Goal: Transaction & Acquisition: Register for event/course

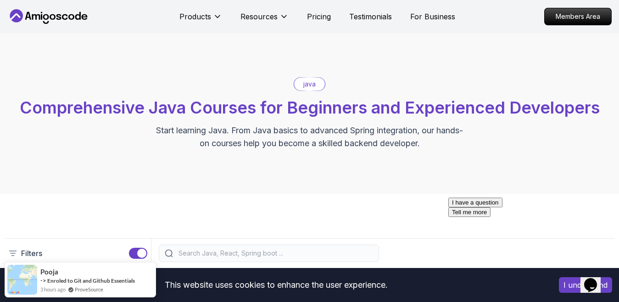
click at [313, 81] on p "java" at bounding box center [309, 83] width 12 height 9
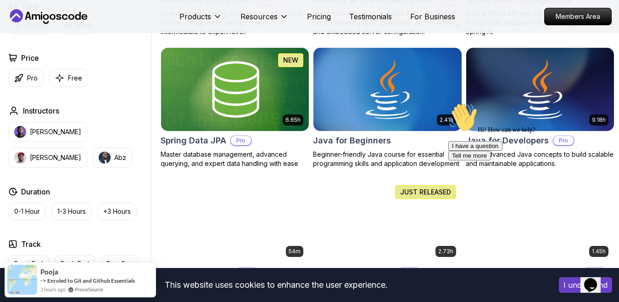
scroll to position [367, 0]
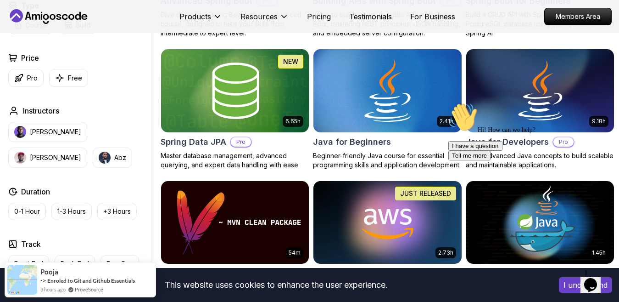
click at [432, 111] on img at bounding box center [387, 90] width 155 height 87
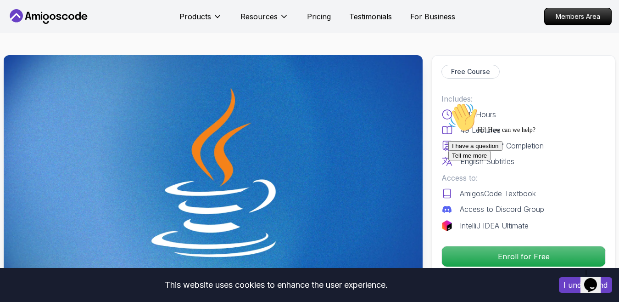
scroll to position [92, 0]
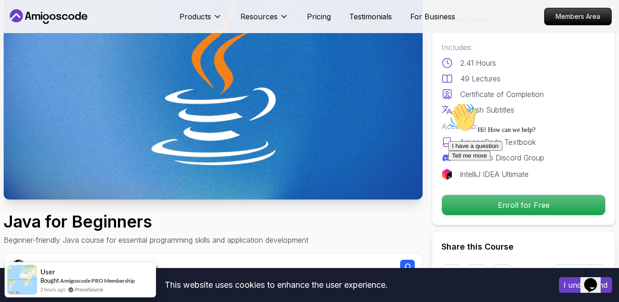
click at [448, 102] on icon "Chat attention grabber" at bounding box center [448, 102] width 0 height 0
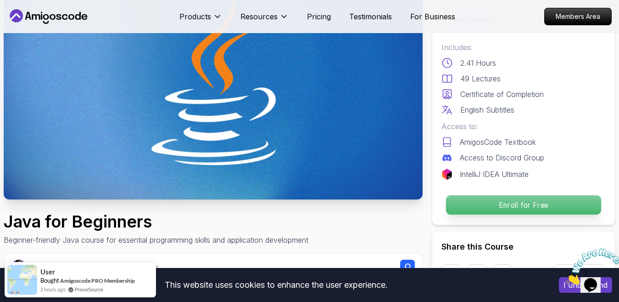
click at [499, 199] on p "Enroll for Free" at bounding box center [523, 204] width 155 height 19
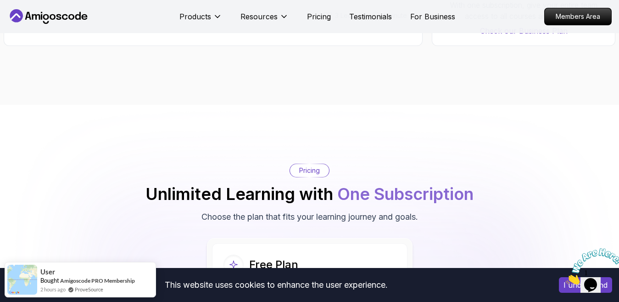
scroll to position [1781, 0]
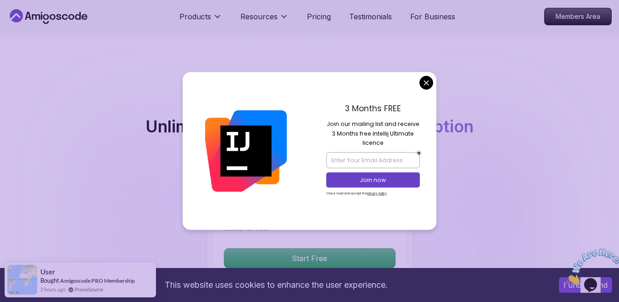
click at [423, 83] on body "This website uses cookies to enhance the user experience. I understand Products…" at bounding box center [309, 305] width 619 height 4173
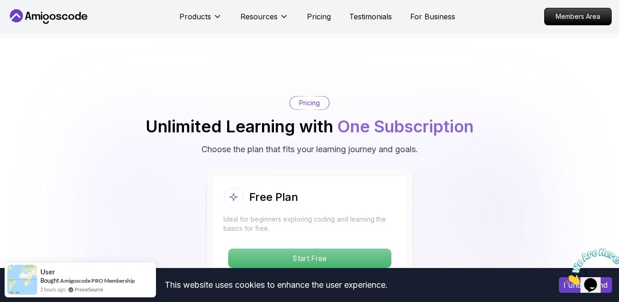
click at [336, 248] on p "Start Free" at bounding box center [309, 257] width 163 height 19
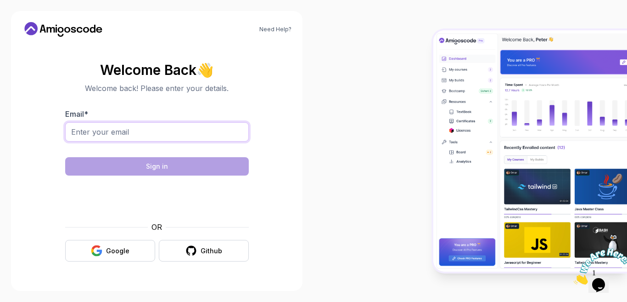
click at [119, 135] on input "Email *" at bounding box center [157, 131] width 184 height 19
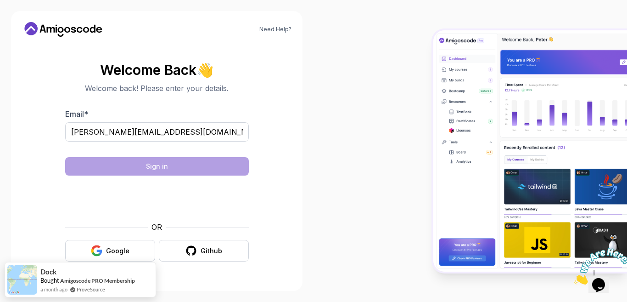
click at [149, 169] on div "Sign in" at bounding box center [157, 166] width 22 height 9
click at [166, 217] on form "Email * [PERSON_NAME][EMAIL_ADDRESS][DOMAIN_NAME] Sign in OR Google Github" at bounding box center [157, 184] width 184 height 153
click at [174, 135] on input "[PERSON_NAME][EMAIL_ADDRESS][DOMAIN_NAME]" at bounding box center [157, 131] width 184 height 19
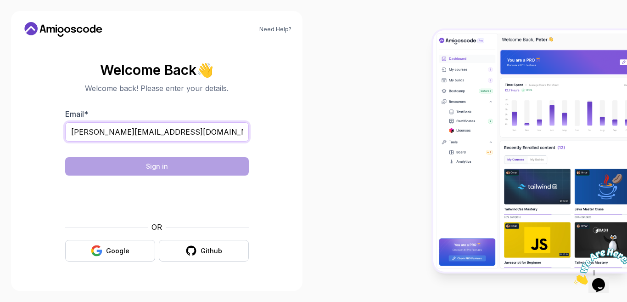
type input "[PERSON_NAME][EMAIL_ADDRESS][DOMAIN_NAME]"
click at [323, 130] on div at bounding box center [471, 151] width 314 height 302
